Goal: Task Accomplishment & Management: Use online tool/utility

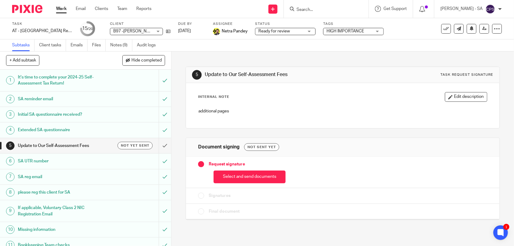
scroll to position [151, 0]
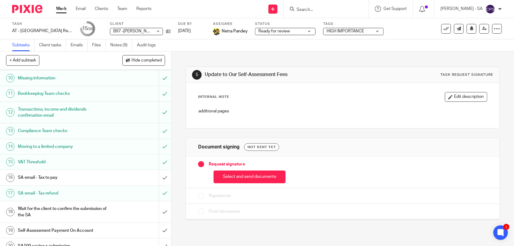
click at [306, 11] on input "Search" at bounding box center [323, 9] width 54 height 5
click at [318, 9] on input "W17" at bounding box center [323, 9] width 54 height 5
type input "W17"
click at [123, 8] on link "Team" at bounding box center [122, 9] width 10 height 6
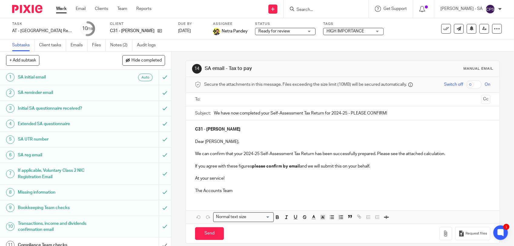
scroll to position [8, 0]
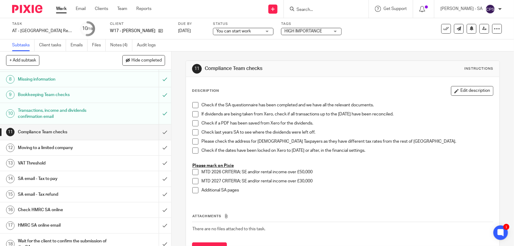
scroll to position [114, 0]
click at [70, 178] on h1 "SA email - Tax to pay" at bounding box center [63, 177] width 90 height 9
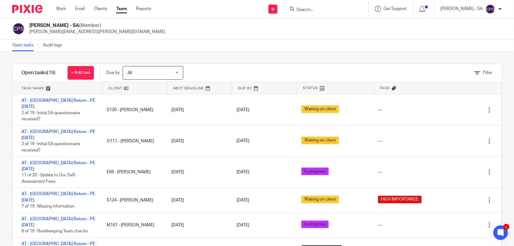
scroll to position [114, 0]
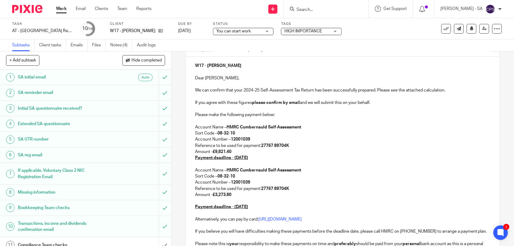
scroll to position [76, 0]
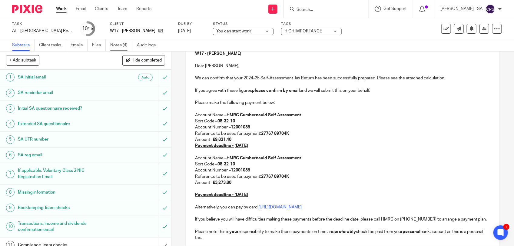
click at [120, 44] on link "Notes (4)" at bounding box center [121, 45] width 22 height 12
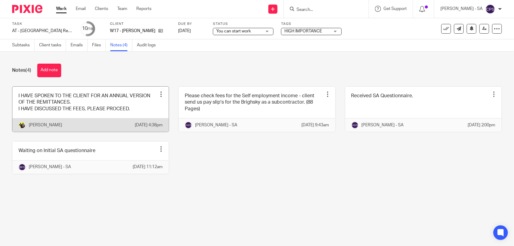
click at [139, 109] on link at bounding box center [90, 109] width 156 height 45
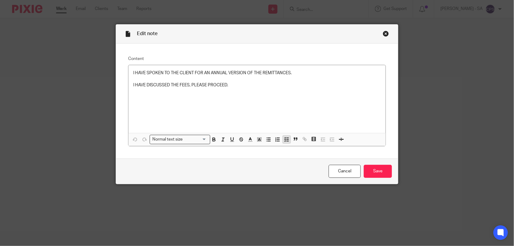
click at [283, 138] on button "button" at bounding box center [287, 140] width 8 height 8
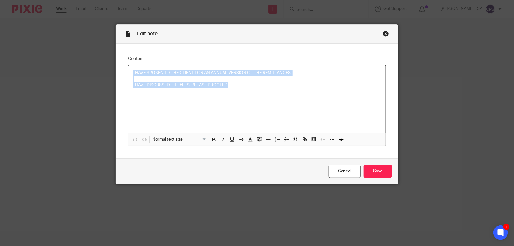
drag, startPoint x: 129, startPoint y: 73, endPoint x: 242, endPoint y: 90, distance: 113.9
click at [242, 90] on div "I HAVE SPOKEN TO THE CLIENT FOR AN ANNUAL VERSION OF THE REMITTANCES. I HAVE DI…" at bounding box center [256, 99] width 257 height 68
click at [286, 138] on line "button" at bounding box center [287, 138] width 2 height 0
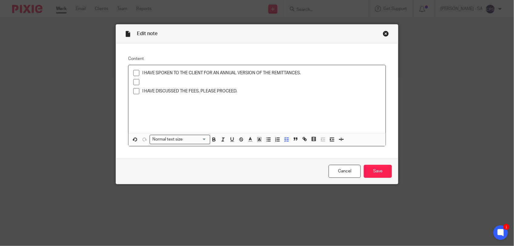
click at [144, 84] on p at bounding box center [261, 82] width 238 height 6
click at [134, 74] on span at bounding box center [136, 73] width 6 height 6
click at [133, 87] on span at bounding box center [136, 85] width 6 height 6
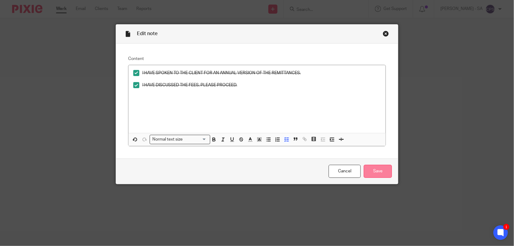
click at [379, 173] on input "Save" at bounding box center [378, 171] width 28 height 13
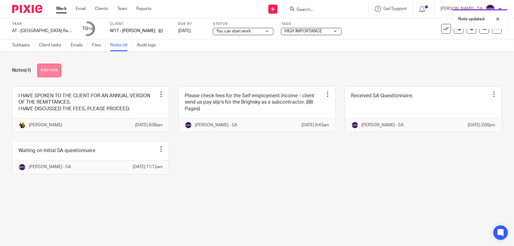
click at [50, 72] on button "Add note" at bounding box center [49, 71] width 24 height 14
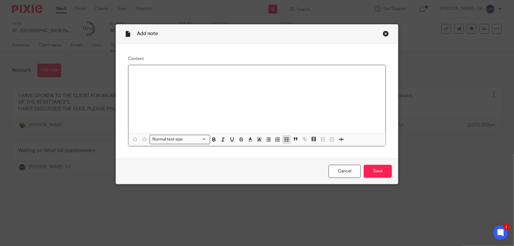
click at [284, 138] on icon "button" at bounding box center [286, 139] width 5 height 5
click at [286, 141] on line "button" at bounding box center [287, 141] width 2 height 0
paste div
click at [146, 74] on p "Please check SA and send to the client." at bounding box center [256, 73] width 247 height 6
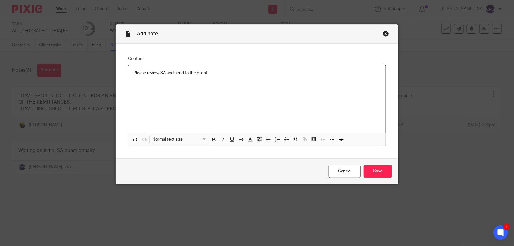
click at [133, 74] on p "Please review SA and send to the client." at bounding box center [256, 73] width 247 height 6
click at [285, 140] on polyline "button" at bounding box center [285, 139] width 1 height 1
click at [376, 172] on input "Save" at bounding box center [378, 171] width 28 height 13
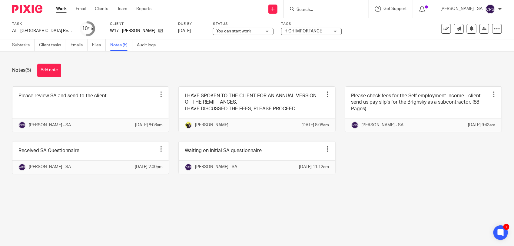
click at [229, 30] on span "You can start work" at bounding box center [233, 31] width 35 height 4
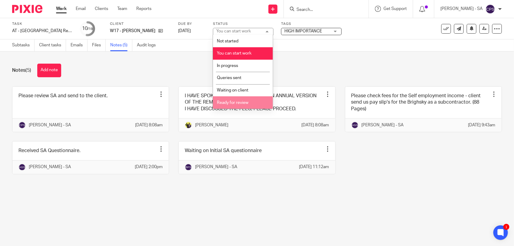
click at [232, 99] on li "Ready for review" at bounding box center [243, 102] width 60 height 12
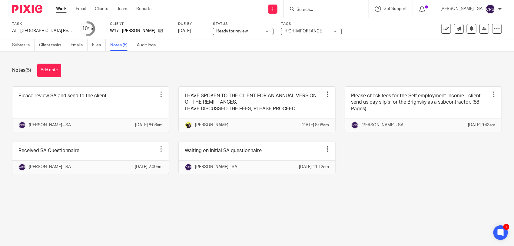
click at [179, 67] on div "Notes (5) Add note" at bounding box center [257, 71] width 490 height 14
click at [19, 46] on link "Subtasks" at bounding box center [23, 45] width 22 height 12
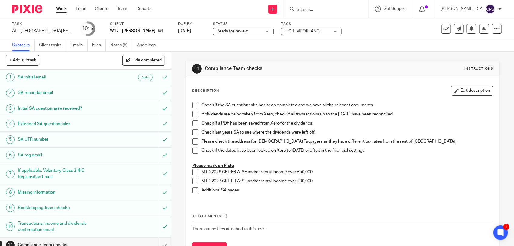
scroll to position [139, 0]
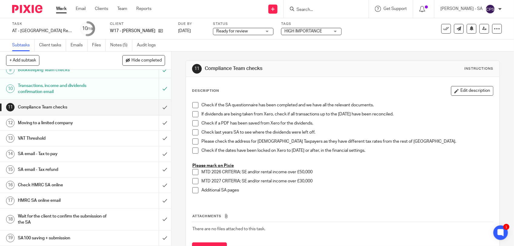
click at [64, 152] on h1 "SA email - Tax to pay" at bounding box center [63, 153] width 90 height 9
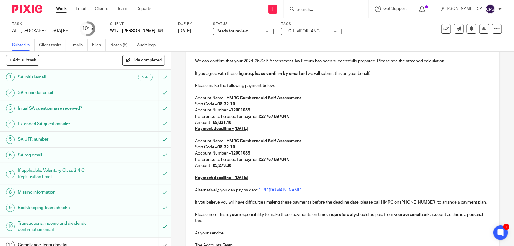
scroll to position [47, 0]
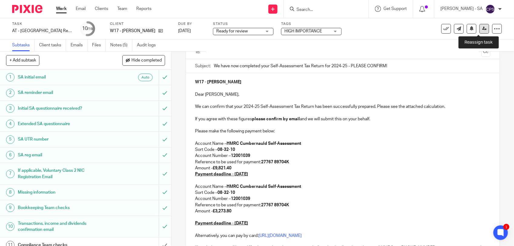
click at [482, 30] on icon at bounding box center [484, 28] width 5 height 5
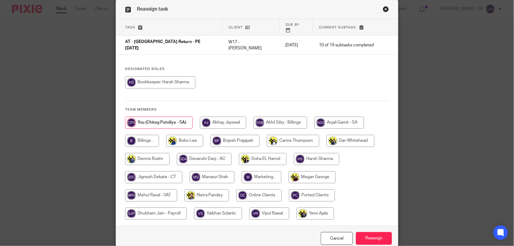
scroll to position [38, 0]
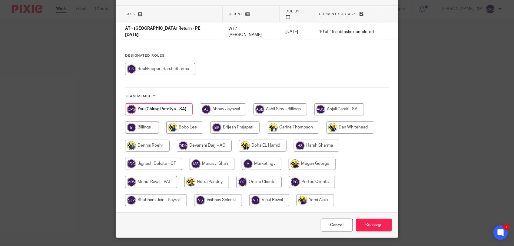
click at [208, 176] on input "radio" at bounding box center [206, 182] width 45 height 12
radio input "true"
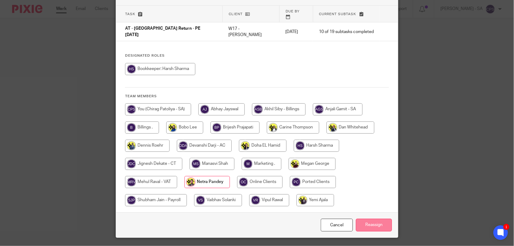
click at [373, 220] on input "Reassign" at bounding box center [374, 225] width 36 height 13
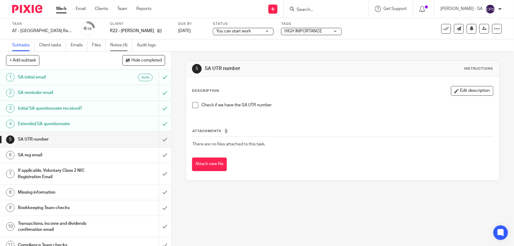
click at [118, 48] on link "Notes (4)" at bounding box center [121, 45] width 22 height 12
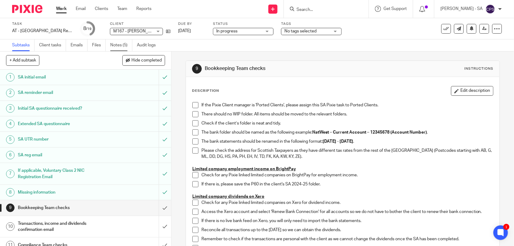
click at [117, 47] on link "Notes (5)" at bounding box center [121, 45] width 22 height 12
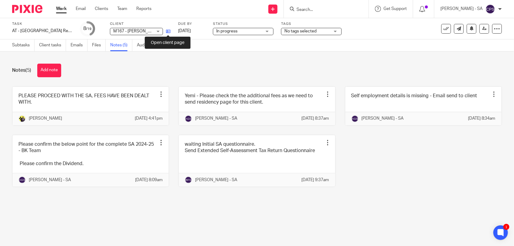
click at [168, 32] on icon at bounding box center [168, 31] width 5 height 5
click at [78, 46] on link "Emails" at bounding box center [79, 45] width 17 height 12
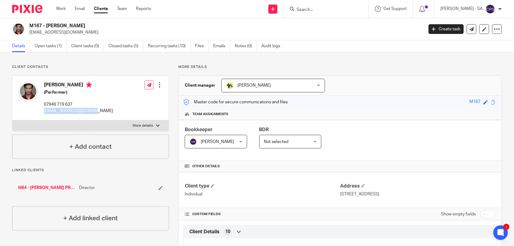
drag, startPoint x: 43, startPoint y: 110, endPoint x: 102, endPoint y: 112, distance: 59.4
click at [102, 112] on div "[PERSON_NAME] (Performer) 07946 719 637 [EMAIL_ADDRESS][DOMAIN_NAME] Edit conta…" at bounding box center [90, 98] width 156 height 45
copy p "[EMAIL_ADDRESS][DOMAIN_NAME]"
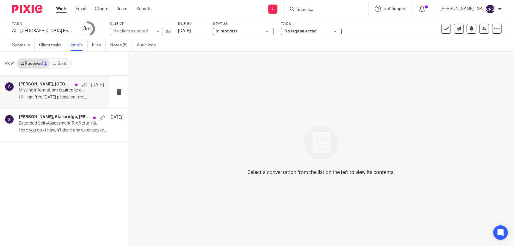
click at [63, 99] on p "Hi, I am free today please call me..." at bounding box center [61, 97] width 85 height 5
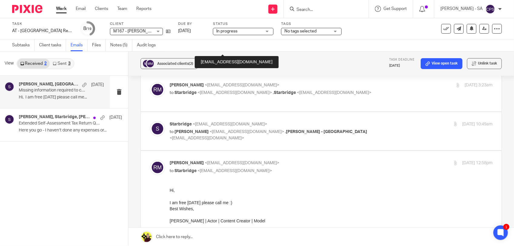
scroll to position [227, 0]
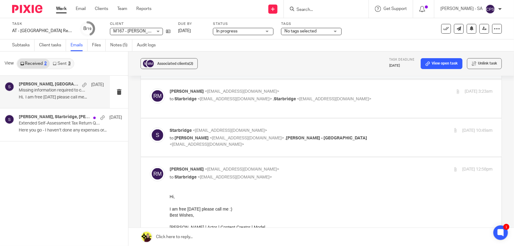
click at [388, 127] on div "Starbridge <info@starbridge.uk> to ramzan miah <miahramzan@yahoo.co.uk> , Carin…" at bounding box center [331, 137] width 323 height 20
checkbox input "true"
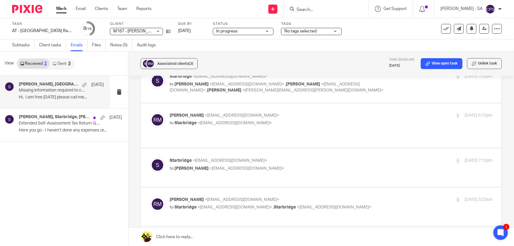
scroll to position [114, 0]
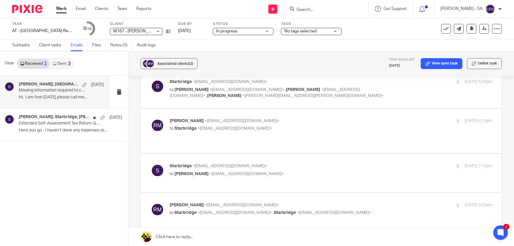
click at [352, 202] on p "ramzan miah <miahramzan@yahoo.co.uk>" at bounding box center [277, 205] width 215 height 6
checkbox input "true"
click at [351, 171] on p "to ramzan miah <miahramzan@yahoo.co.uk>" at bounding box center [277, 174] width 215 height 6
checkbox input "true"
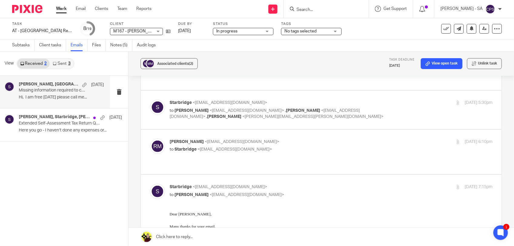
scroll to position [76, 0]
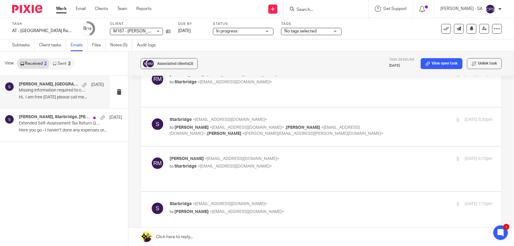
click at [351, 156] on p "ramzan miah <miahramzan@yahoo.co.uk>" at bounding box center [277, 159] width 215 height 6
checkbox input "true"
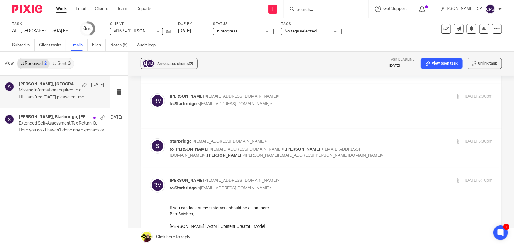
scroll to position [38, 0]
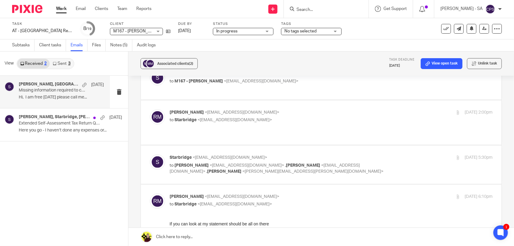
click at [402, 155] on div "Starbridge <info@starbridge.uk> to ramzan miah <miahramzan@yahoo.co.uk> , Anjal…" at bounding box center [331, 164] width 323 height 20
checkbox input "true"
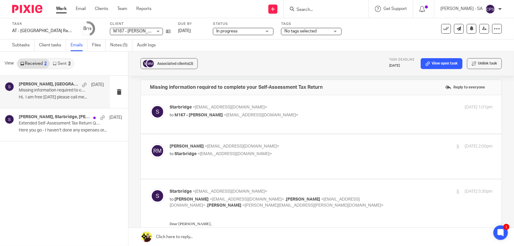
scroll to position [0, 0]
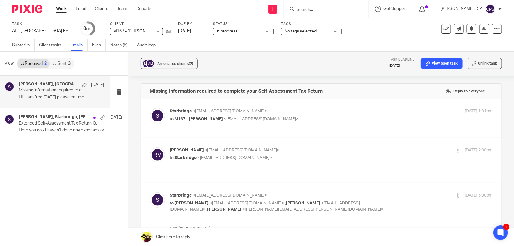
click at [394, 153] on div "23 Jul 2025 2:00pm" at bounding box center [438, 150] width 107 height 6
checkbox input "true"
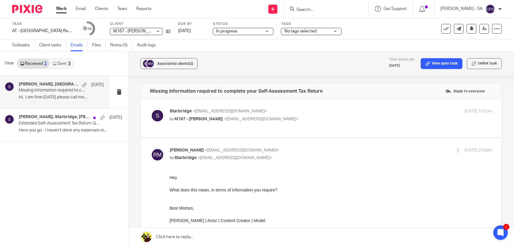
click at [384, 121] on div "Starbridge <info@starbridge.uk> to M167 - RAMZAN MIAH <miahramzan@yahoo.co.uk> …" at bounding box center [331, 115] width 323 height 15
checkbox input "true"
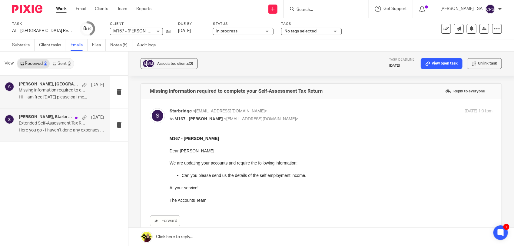
click at [55, 135] on div "Ramzan Miah, Starbridge, ramzan miah 23 Jun Extended Self-Assessment Tax Return…" at bounding box center [61, 124] width 85 height 20
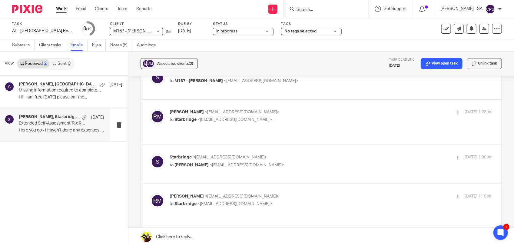
scroll to position [38, 0]
click at [309, 162] on p "to ramzan miah <miahramzan@yahoo.co.uk>" at bounding box center [277, 165] width 215 height 6
checkbox input "true"
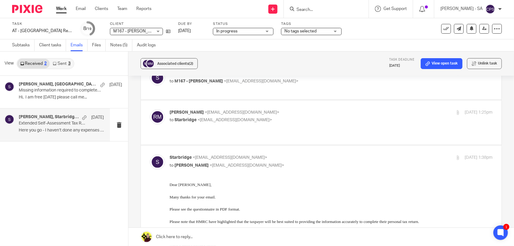
scroll to position [0, 0]
click at [291, 123] on p "to Starbridge <info@starbridge.uk>" at bounding box center [277, 120] width 215 height 6
checkbox input "true"
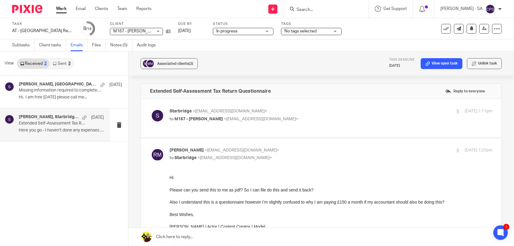
click at [301, 125] on div "Starbridge <info@starbridge.uk> to M167 - RAMZAN MIAH <miahramzan@yahoo.co.uk> …" at bounding box center [321, 118] width 342 height 20
click at [310, 112] on p "Starbridge <info@starbridge.uk>" at bounding box center [277, 111] width 215 height 6
checkbox input "true"
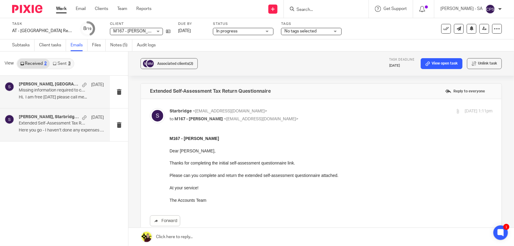
click at [26, 90] on p "Missing information required to complete your Self-Assessment Tax Return" at bounding box center [53, 90] width 68 height 5
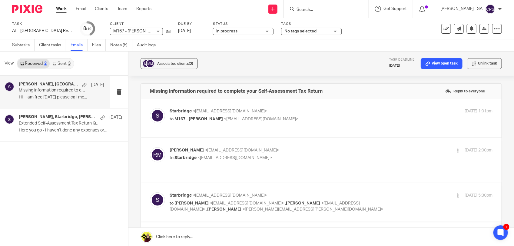
scroll to position [38, 0]
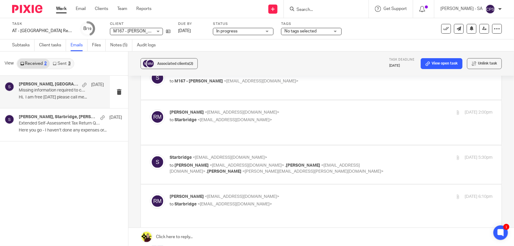
click at [398, 160] on div "Starbridge <info@starbridge.uk> to ramzan miah <miahramzan@yahoo.co.uk> , Anjal…" at bounding box center [331, 164] width 323 height 20
checkbox input "true"
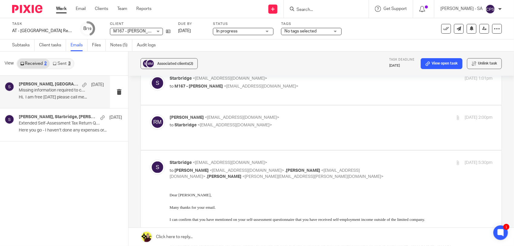
scroll to position [0, 0]
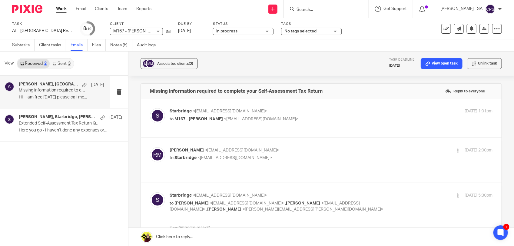
click at [237, 31] on span "In progress" at bounding box center [238, 31] width 45 height 6
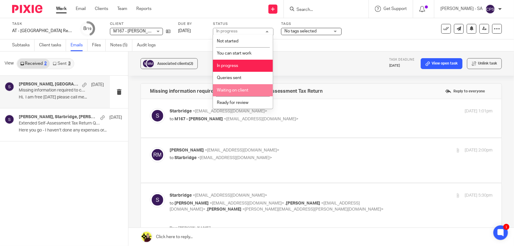
click at [231, 86] on li "Waiting on client" at bounding box center [243, 90] width 60 height 12
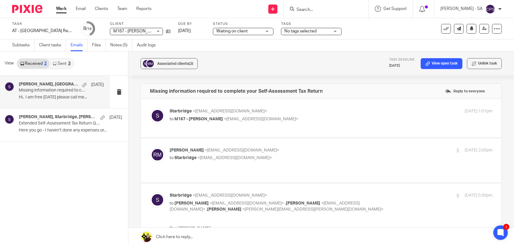
click at [297, 52] on div "Associated clients (2) Task deadline 29 Jan 2026 View open task Unlink task" at bounding box center [320, 63] width 385 height 24
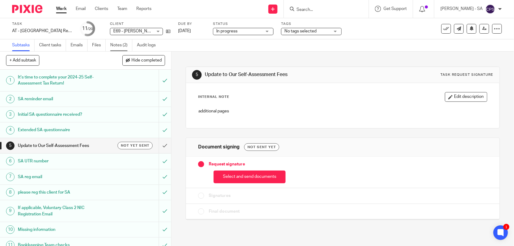
click at [119, 48] on link "Notes (2)" at bounding box center [121, 45] width 22 height 12
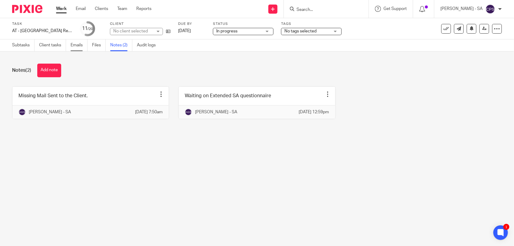
click at [79, 46] on link "Emails" at bounding box center [79, 45] width 17 height 12
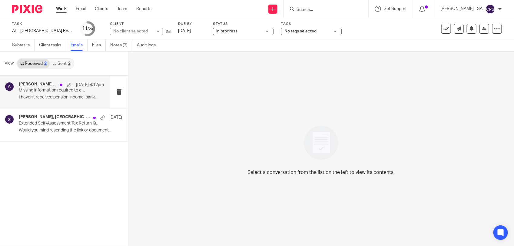
click at [44, 96] on p "I haven't received pension income bank..." at bounding box center [61, 97] width 85 height 5
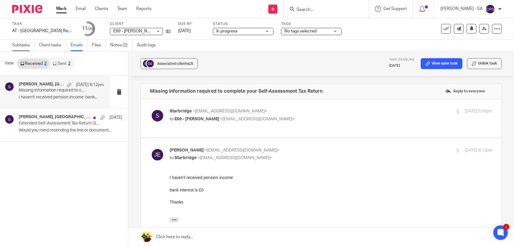
click at [21, 47] on link "Subtasks" at bounding box center [23, 45] width 22 height 12
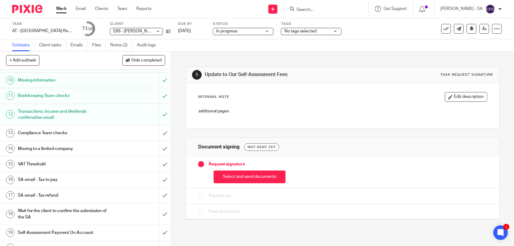
scroll to position [151, 0]
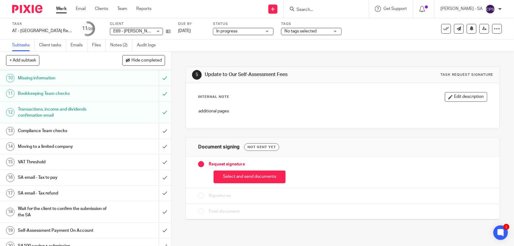
click at [63, 192] on h1 "SA email - Tax refund" at bounding box center [63, 193] width 90 height 9
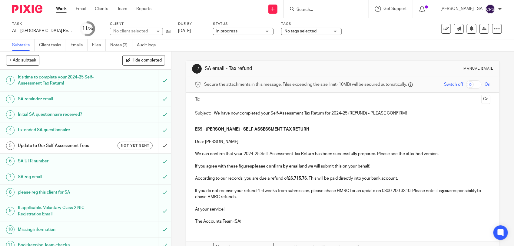
scroll to position [38, 0]
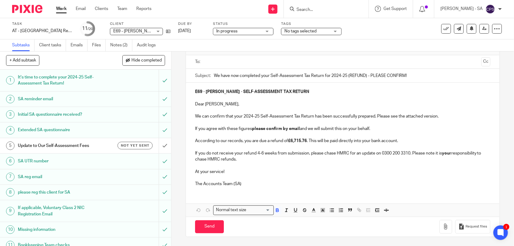
drag, startPoint x: 290, startPoint y: 141, endPoint x: 302, endPoint y: 141, distance: 11.8
click at [302, 141] on strong "£6,715.76" at bounding box center [297, 141] width 19 height 4
drag, startPoint x: 289, startPoint y: 141, endPoint x: 305, endPoint y: 141, distance: 15.7
click at [305, 141] on strong "£6,715.76" at bounding box center [297, 141] width 19 height 4
click at [313, 227] on button "Save draft" at bounding box center [321, 226] width 38 height 13
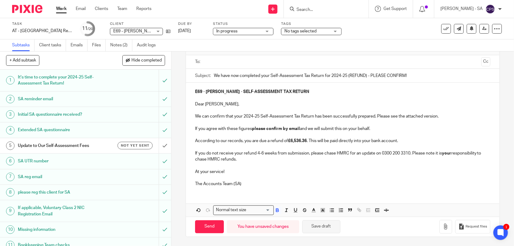
click at [312, 223] on button "Save draft" at bounding box center [321, 226] width 38 height 13
click at [318, 226] on button "Save draft" at bounding box center [321, 226] width 38 height 13
click at [498, 19] on div at bounding box center [493, 18] width 16 height 7
